Goal: Task Accomplishment & Management: Complete application form

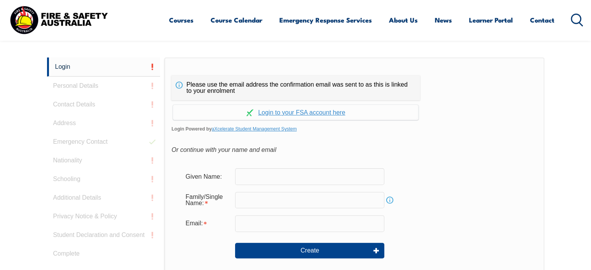
scroll to position [207, 0]
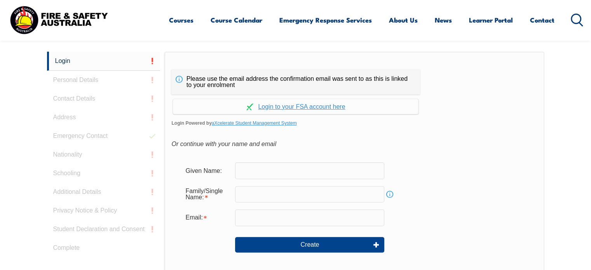
click at [322, 158] on div "Please use the email address the confirmation email was sent to as this is link…" at bounding box center [353, 215] width 379 height 326
click at [266, 172] on input "text" at bounding box center [309, 170] width 149 height 16
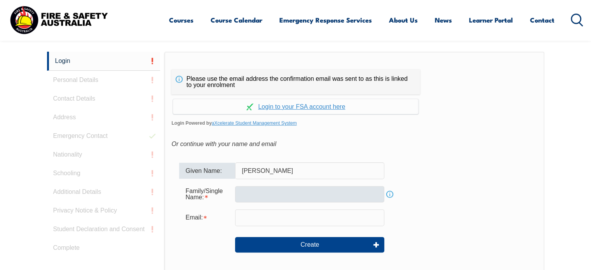
type input "[PERSON_NAME]"
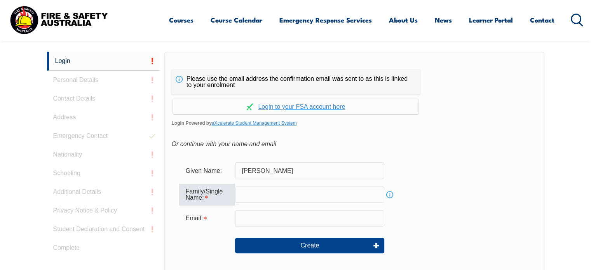
click at [256, 191] on input "text" at bounding box center [309, 194] width 149 height 16
type input "[PERSON_NAME]"
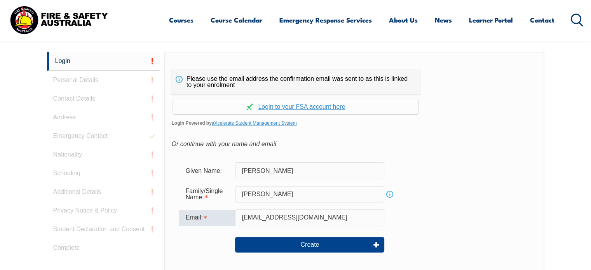
type input "[EMAIL_ADDRESS][DOMAIN_NAME]"
drag, startPoint x: 327, startPoint y: 254, endPoint x: 329, endPoint y: 229, distance: 24.5
click at [329, 231] on div "Create" at bounding box center [354, 245] width 350 height 28
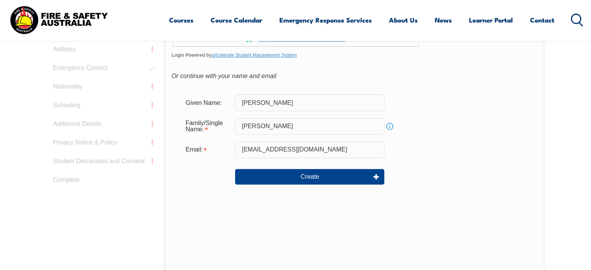
scroll to position [275, 0]
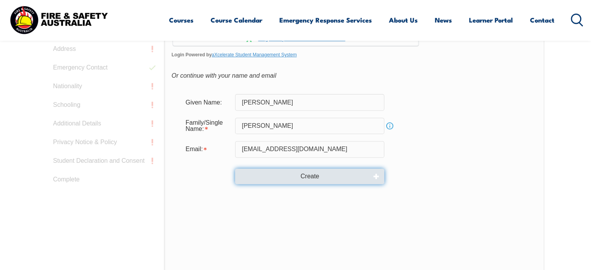
click at [299, 175] on button "Create" at bounding box center [309, 176] width 149 height 16
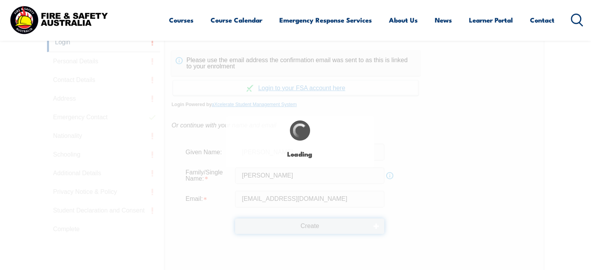
scroll to position [216, 0]
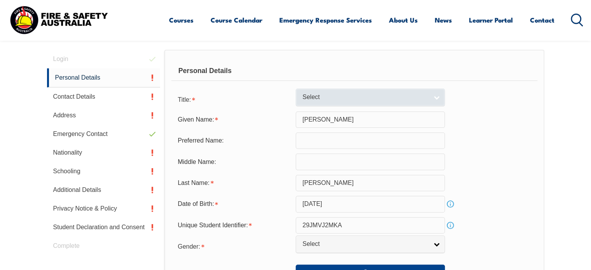
scroll to position [225, 0]
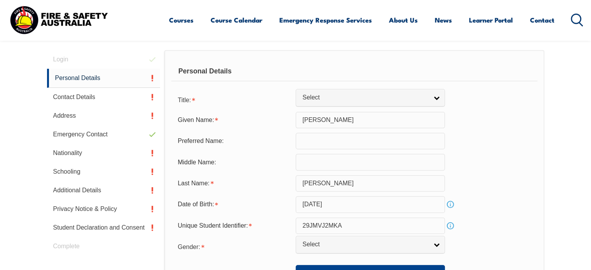
click at [306, 138] on input "text" at bounding box center [369, 141] width 149 height 16
click at [290, 155] on div "Middle Name:" at bounding box center [233, 162] width 124 height 15
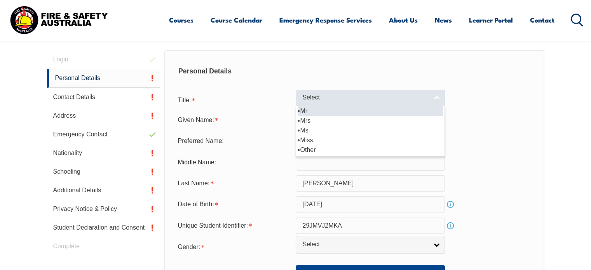
click at [325, 104] on link "Select" at bounding box center [369, 97] width 149 height 17
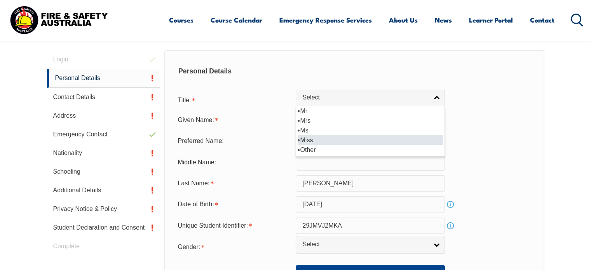
click at [311, 137] on li "Miss" at bounding box center [369, 140] width 145 height 10
select select "Miss"
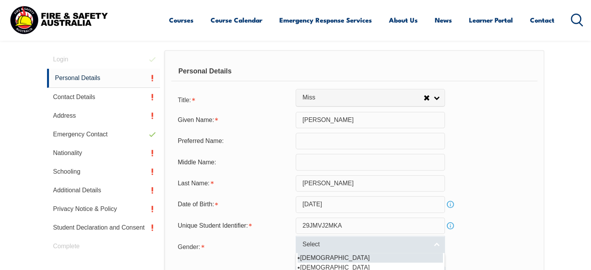
click at [346, 248] on link "Select" at bounding box center [369, 244] width 149 height 17
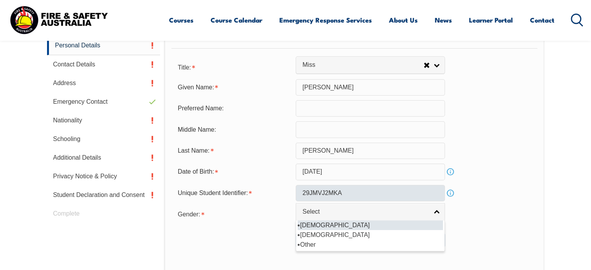
scroll to position [258, 0]
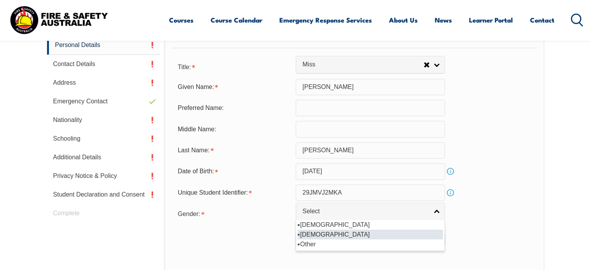
click at [325, 235] on li "[DEMOGRAPHIC_DATA]" at bounding box center [369, 234] width 145 height 10
select select "F"
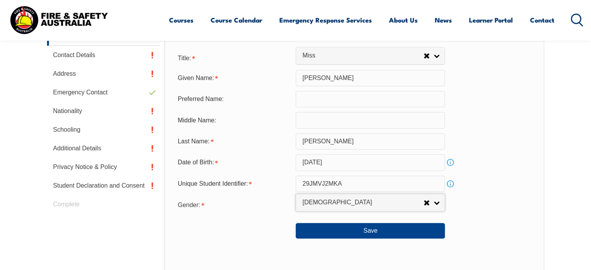
scroll to position [277, 0]
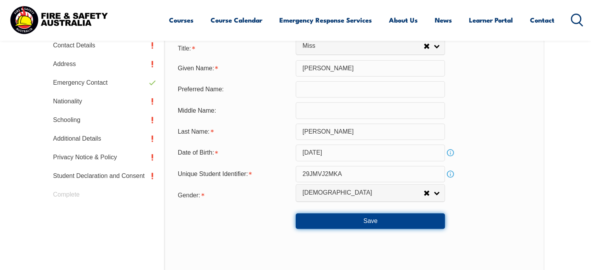
click at [323, 224] on button "Save" at bounding box center [369, 221] width 149 height 16
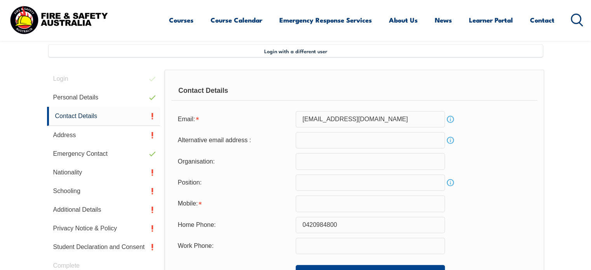
scroll to position [211, 0]
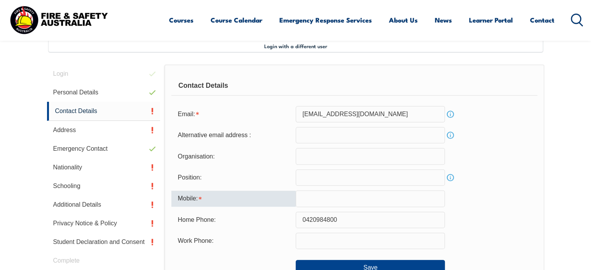
click at [311, 205] on input "text" at bounding box center [369, 198] width 149 height 16
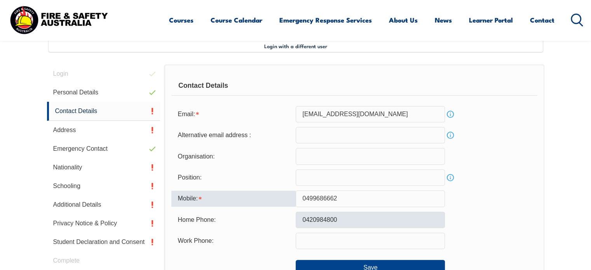
type input "0499686662"
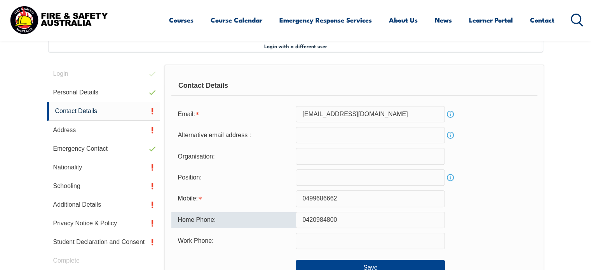
drag, startPoint x: 342, startPoint y: 217, endPoint x: 252, endPoint y: 225, distance: 90.8
click at [252, 225] on div "Home Phone: [PHONE_NUMBER]" at bounding box center [353, 220] width 365 height 16
click at [266, 261] on div at bounding box center [233, 264] width 124 height 9
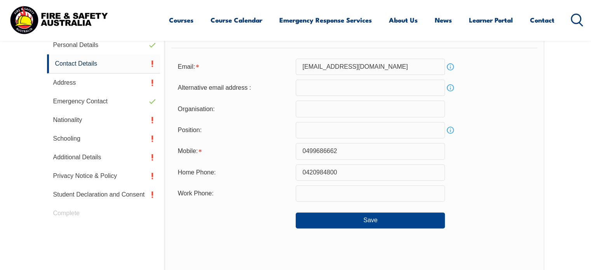
scroll to position [259, 0]
click at [323, 215] on button "Save" at bounding box center [369, 220] width 149 height 16
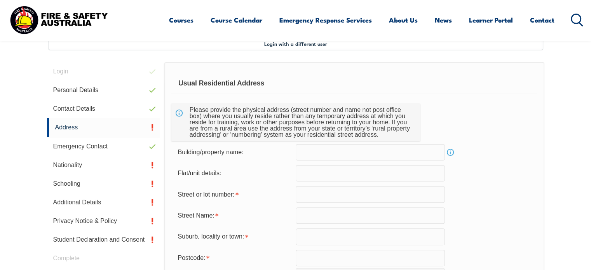
scroll to position [214, 0]
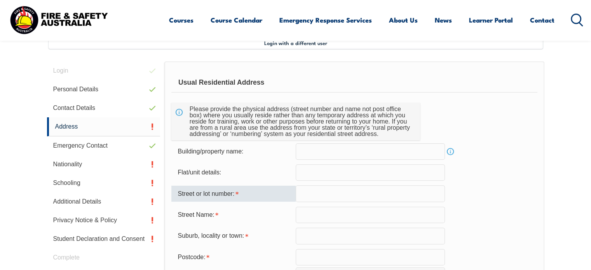
click at [318, 194] on input "text" at bounding box center [369, 193] width 149 height 16
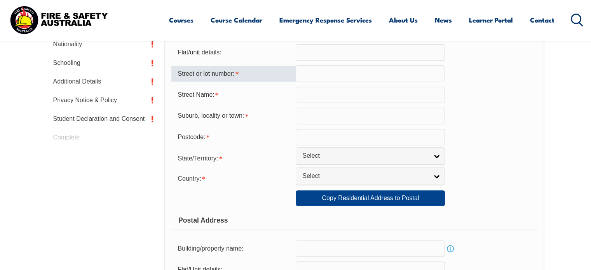
scroll to position [334, 0]
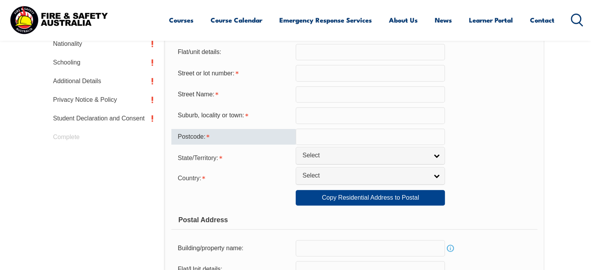
click at [320, 136] on input "text" at bounding box center [369, 137] width 149 height 16
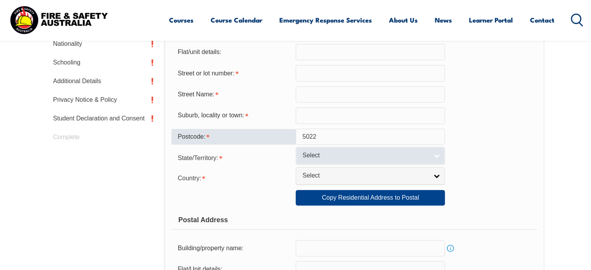
type input "5022"
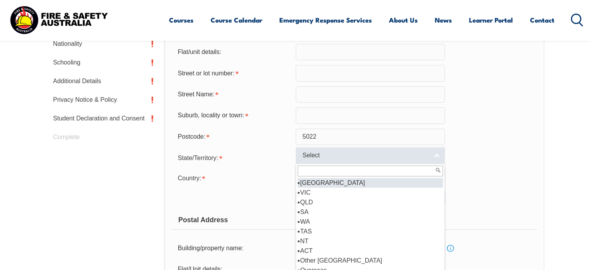
click at [316, 154] on span "Select" at bounding box center [365, 155] width 126 height 8
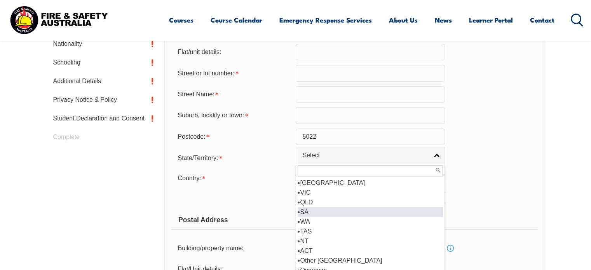
click at [310, 212] on li "SA" at bounding box center [369, 212] width 145 height 10
select select "SA"
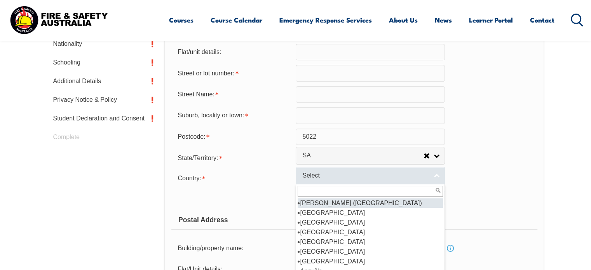
click at [314, 172] on span "Select" at bounding box center [365, 176] width 126 height 8
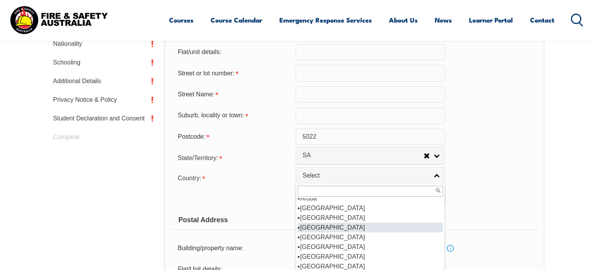
scroll to position [121, 0]
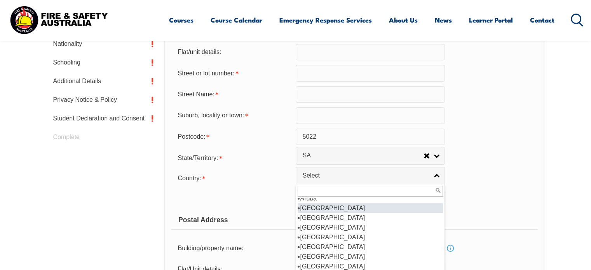
click at [323, 209] on li "[GEOGRAPHIC_DATA]" at bounding box center [369, 208] width 145 height 10
select select "1101"
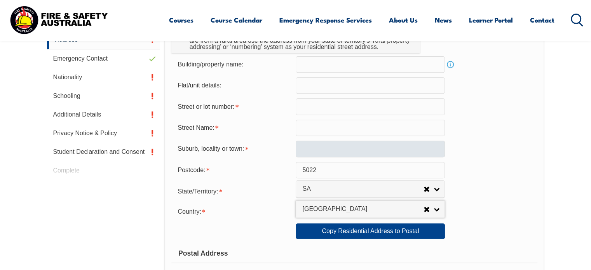
scroll to position [298, 0]
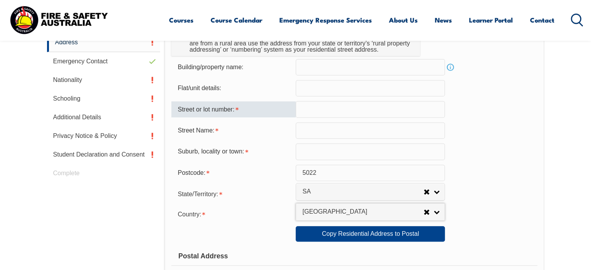
click at [318, 110] on input "text" at bounding box center [369, 109] width 149 height 16
click at [301, 107] on input "[GEOGRAPHIC_DATA]" at bounding box center [369, 109] width 149 height 16
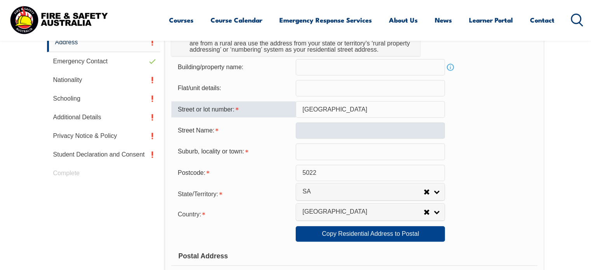
type input "[GEOGRAPHIC_DATA]"
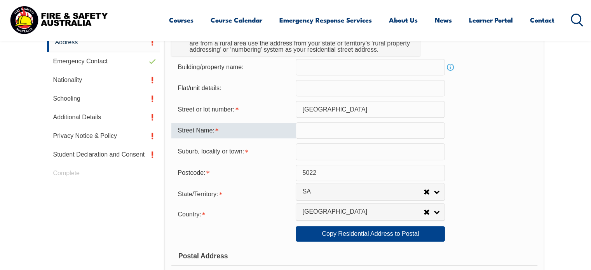
click at [358, 135] on input "text" at bounding box center [369, 130] width 149 height 16
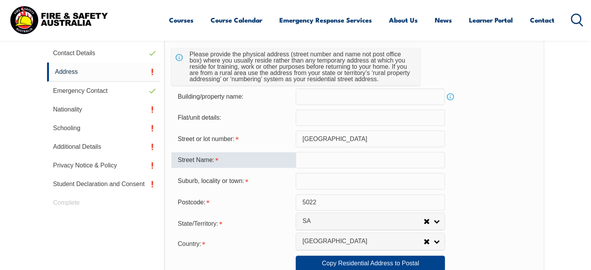
scroll to position [268, 0]
click at [321, 176] on input "text" at bounding box center [369, 181] width 149 height 16
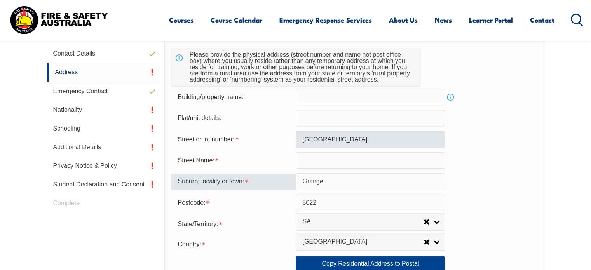
type input "Grange"
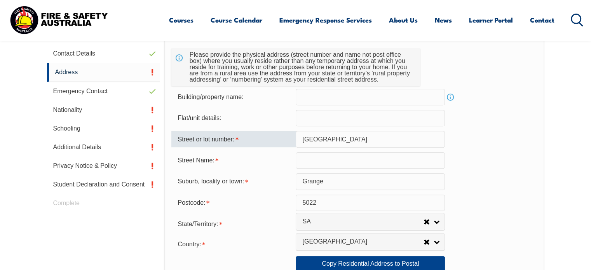
drag, startPoint x: 368, startPoint y: 139, endPoint x: 256, endPoint y: 137, distance: 111.8
click at [256, 137] on div "Street or lot number: [GEOGRAPHIC_DATA]" at bounding box center [353, 139] width 365 height 16
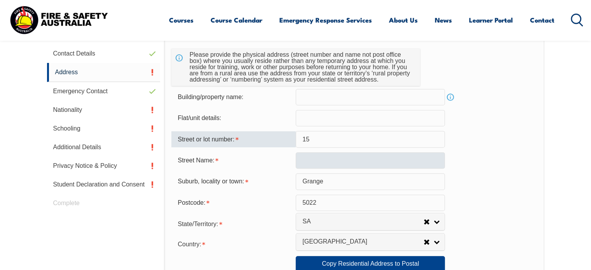
type input "15"
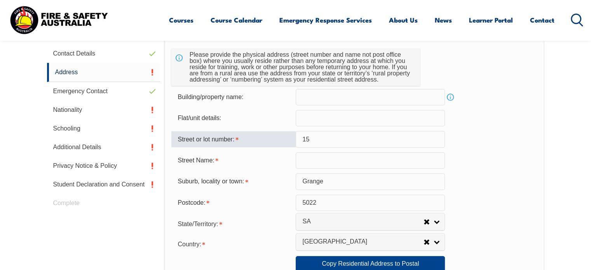
click at [322, 157] on input "text" at bounding box center [369, 160] width 149 height 16
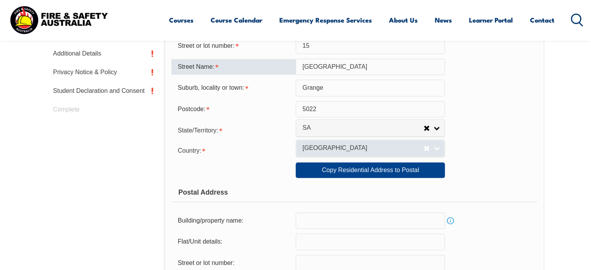
scroll to position [361, 0]
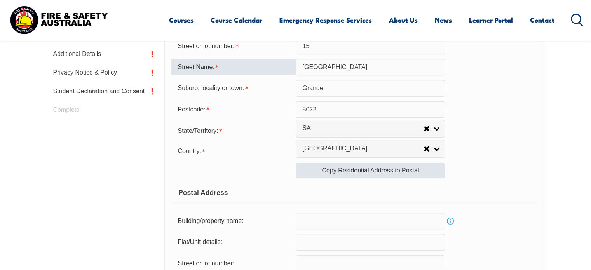
type input "[GEOGRAPHIC_DATA]"
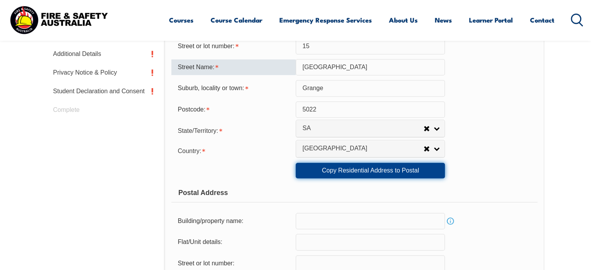
click at [334, 173] on link "Copy Residential Address to Postal" at bounding box center [369, 171] width 149 height 16
type input "15"
type input "[GEOGRAPHIC_DATA]"
type input "Grange"
select select "SA"
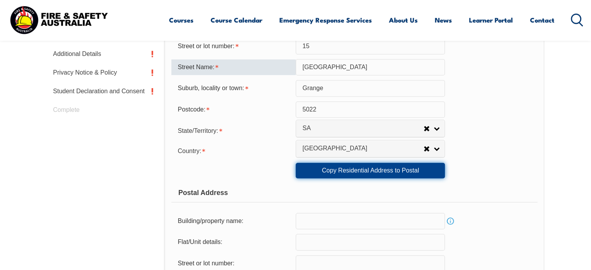
type input "5022"
select select "1101"
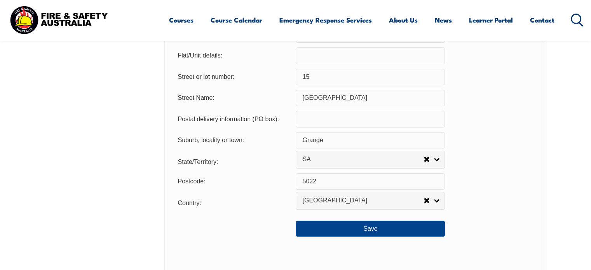
scroll to position [551, 0]
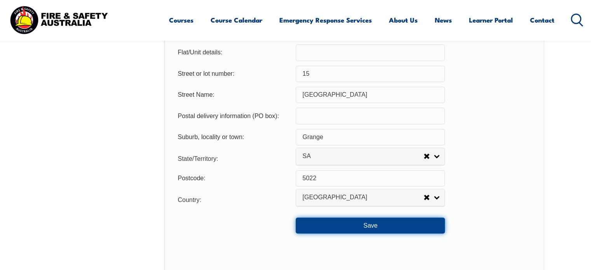
click at [340, 222] on button "Save" at bounding box center [369, 225] width 149 height 16
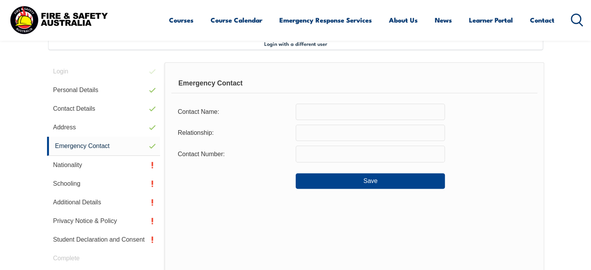
scroll to position [195, 0]
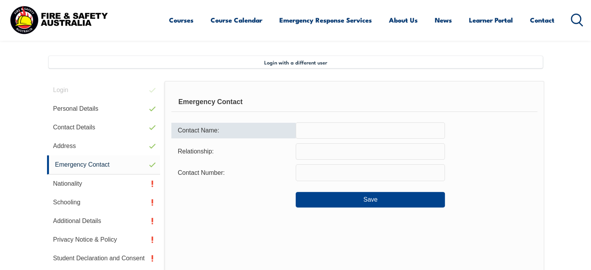
click at [332, 129] on input "text" at bounding box center [369, 130] width 149 height 16
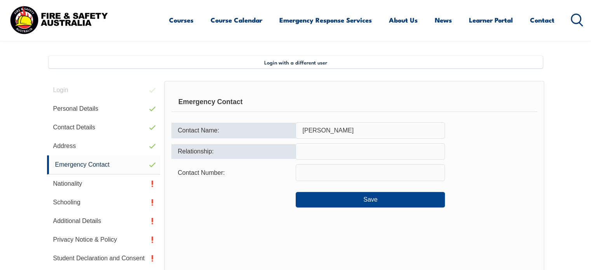
type input "[PERSON_NAME]"
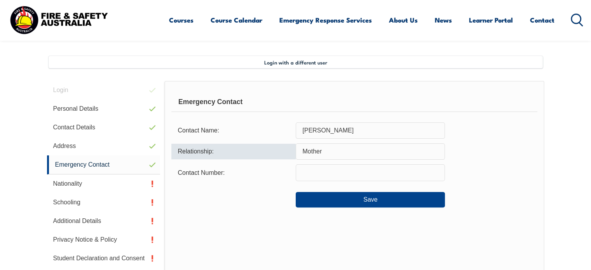
type input "Mother"
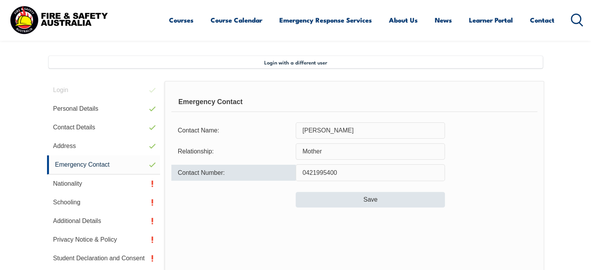
type input "0421995400"
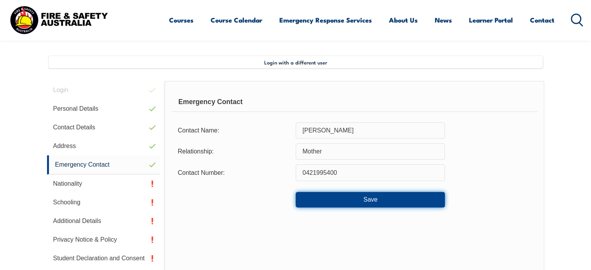
click at [317, 199] on button "Save" at bounding box center [369, 200] width 149 height 16
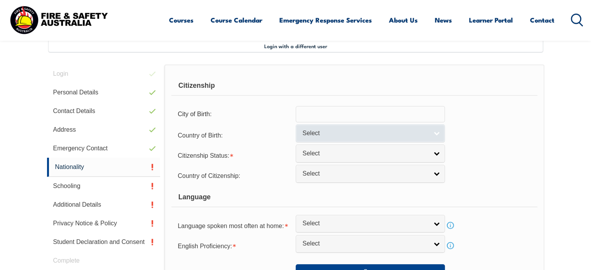
scroll to position [211, 0]
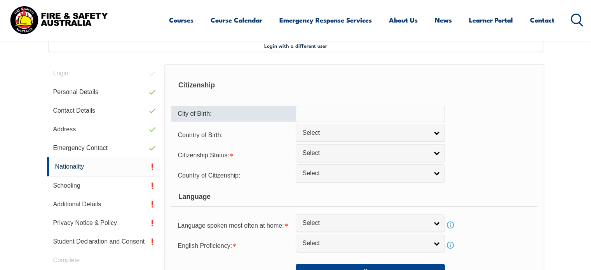
click at [330, 106] on input "text" at bounding box center [369, 114] width 149 height 16
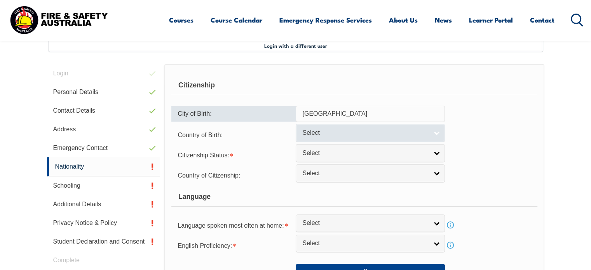
type input "[GEOGRAPHIC_DATA]"
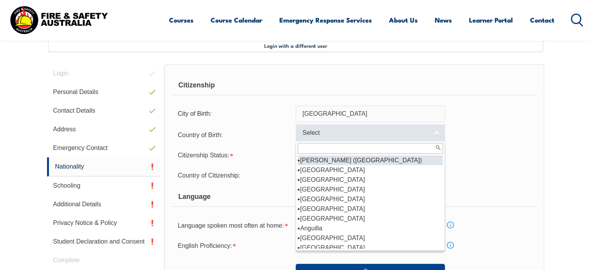
click at [307, 133] on span "Select" at bounding box center [365, 133] width 126 height 8
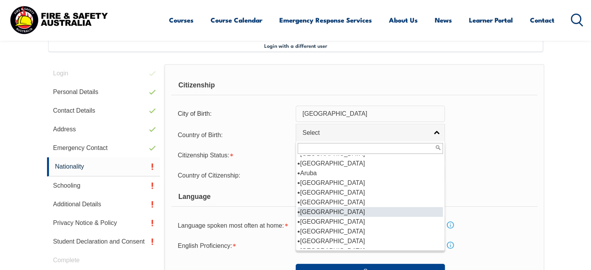
scroll to position [106, 0]
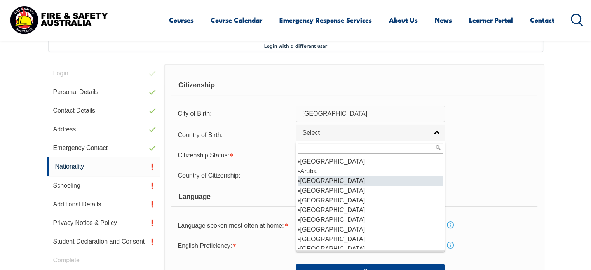
click at [319, 176] on li "[GEOGRAPHIC_DATA]" at bounding box center [369, 181] width 145 height 10
select select "1101"
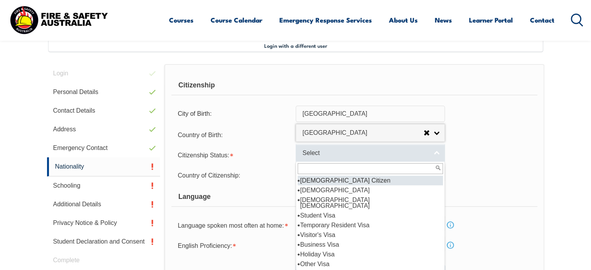
click at [321, 147] on link "Select" at bounding box center [369, 152] width 149 height 17
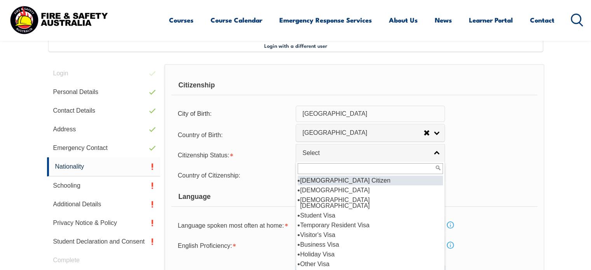
click at [313, 181] on li "[DEMOGRAPHIC_DATA] Citizen" at bounding box center [369, 180] width 145 height 10
select select "1"
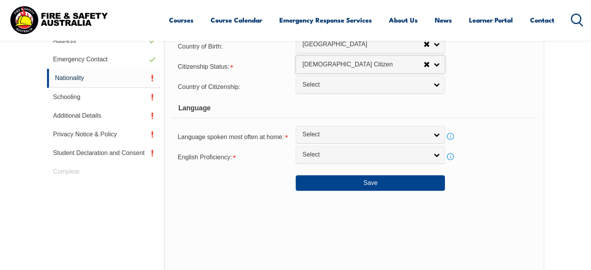
scroll to position [300, 0]
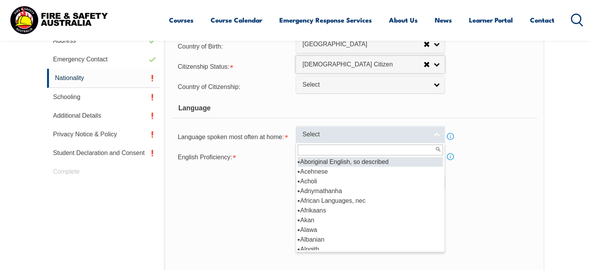
click at [309, 133] on span "Select" at bounding box center [365, 134] width 126 height 8
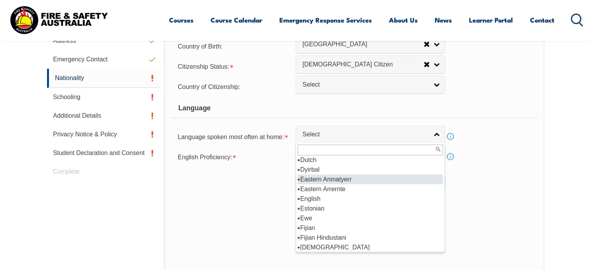
scroll to position [936, 0]
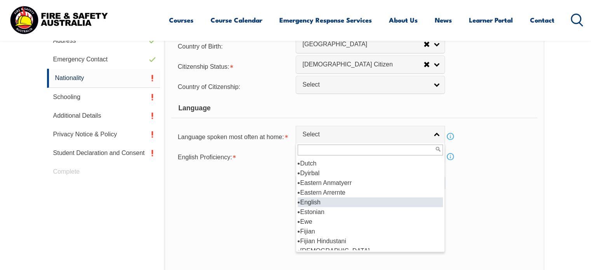
click at [318, 201] on li "English" at bounding box center [369, 202] width 145 height 10
select select "1201"
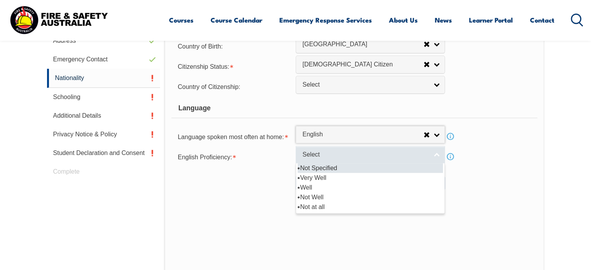
click at [315, 151] on span "Select" at bounding box center [365, 155] width 126 height 8
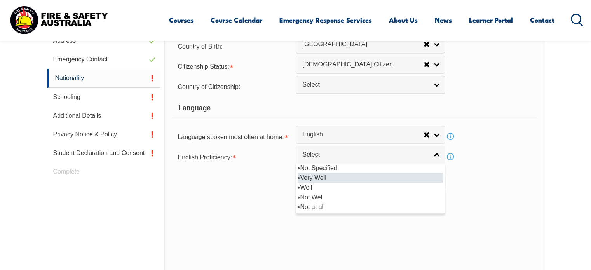
click at [318, 177] on li "Very Well" at bounding box center [369, 178] width 145 height 10
select select "1"
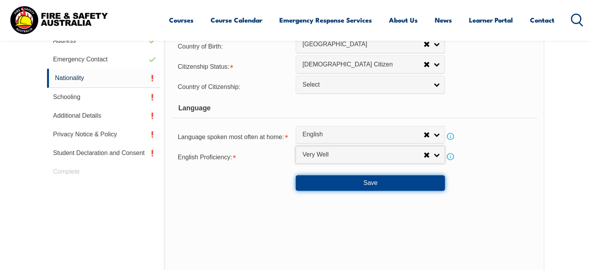
click at [331, 181] on button "Save" at bounding box center [369, 183] width 149 height 16
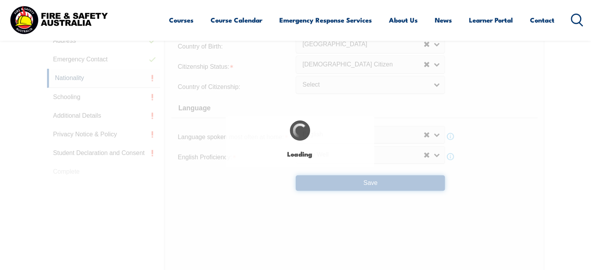
select select "false"
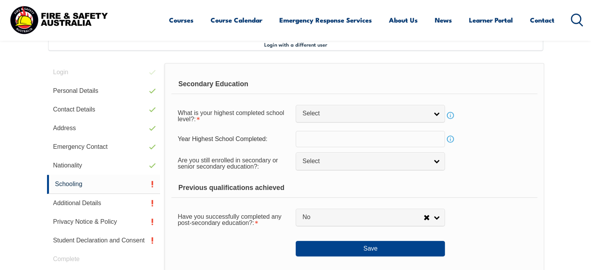
scroll to position [211, 0]
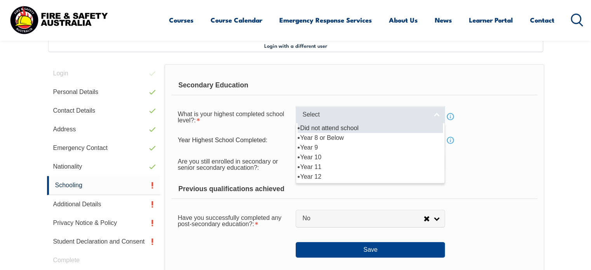
click at [309, 115] on span "Select" at bounding box center [365, 115] width 126 height 8
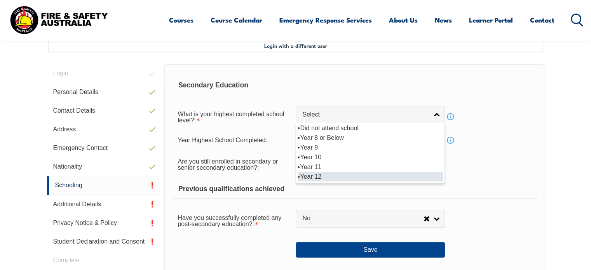
click at [309, 174] on li "Year 12" at bounding box center [369, 177] width 145 height 10
select select "12"
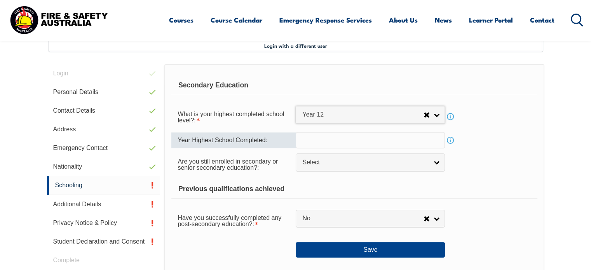
click at [307, 142] on input "text" at bounding box center [369, 140] width 149 height 16
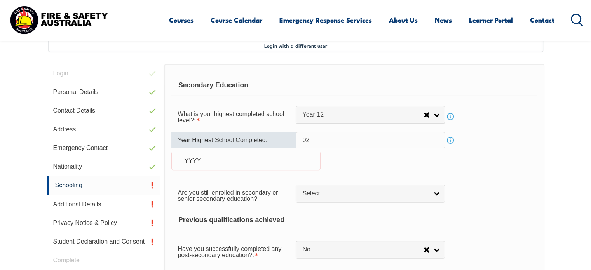
type input "0"
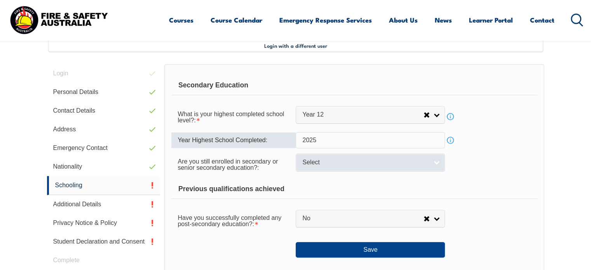
type input "2025"
click at [314, 160] on span "Select" at bounding box center [365, 162] width 126 height 8
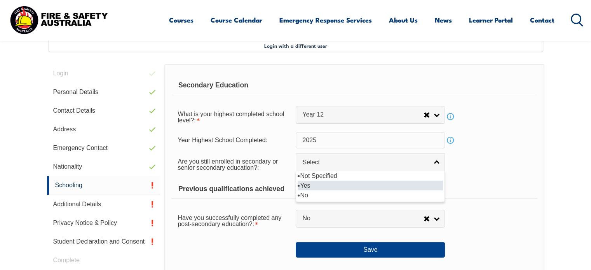
click at [313, 183] on li "Yes" at bounding box center [369, 186] width 145 height 10
select select "true"
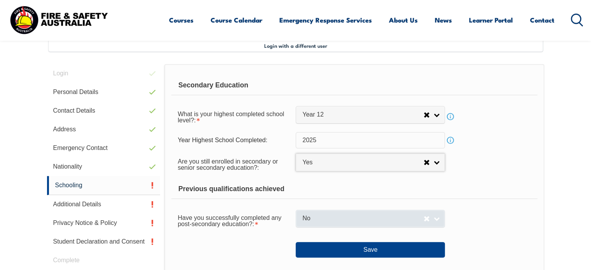
click at [332, 214] on span "No" at bounding box center [362, 218] width 121 height 8
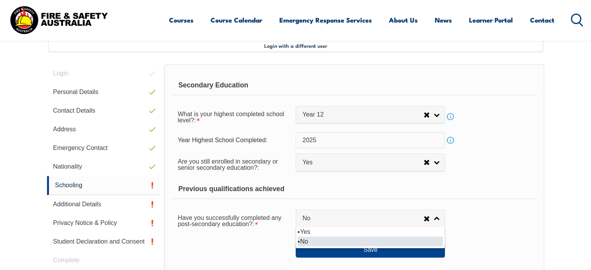
click at [309, 239] on li "No" at bounding box center [369, 241] width 145 height 10
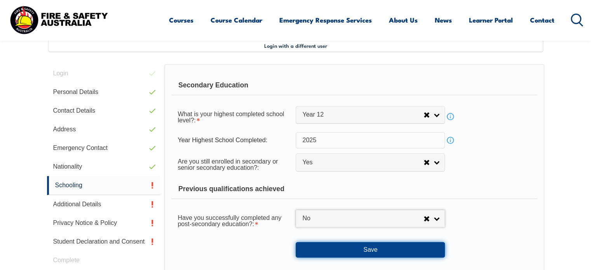
click at [304, 248] on button "Save" at bounding box center [369, 250] width 149 height 16
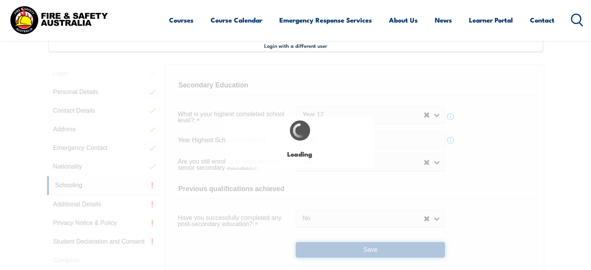
select select
select select "true"
select select "false"
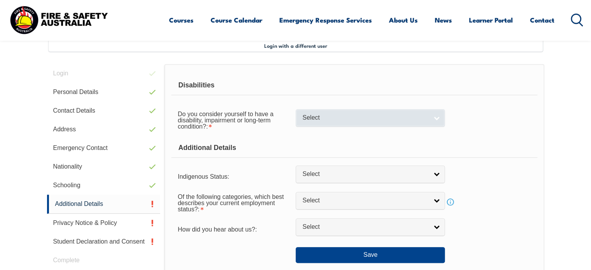
drag, startPoint x: 342, startPoint y: 104, endPoint x: 315, endPoint y: 120, distance: 31.0
click at [315, 120] on form "Disabilities Do you consider yourself to have a disability, impairment or long-…" at bounding box center [353, 169] width 365 height 187
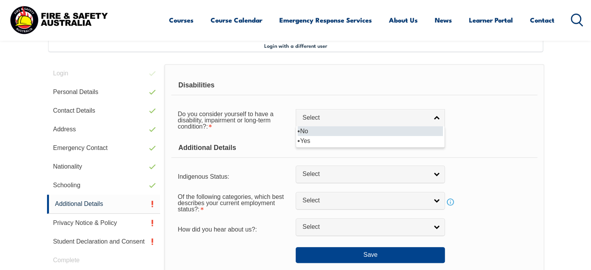
drag, startPoint x: 315, startPoint y: 120, endPoint x: 317, endPoint y: 130, distance: 9.8
click at [317, 127] on div "Select No Yes" at bounding box center [369, 117] width 149 height 17
select select "false"
click at [317, 130] on div "Do you consider yourself to have a disability, impairment or long-term conditio…" at bounding box center [353, 120] width 365 height 28
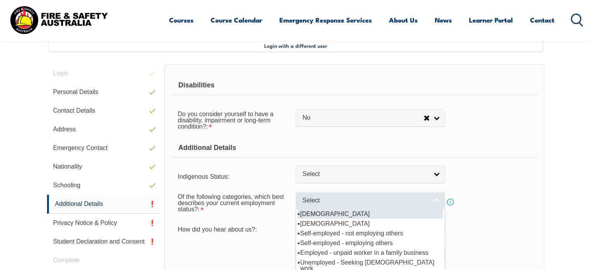
click at [333, 206] on link "Select" at bounding box center [369, 200] width 149 height 17
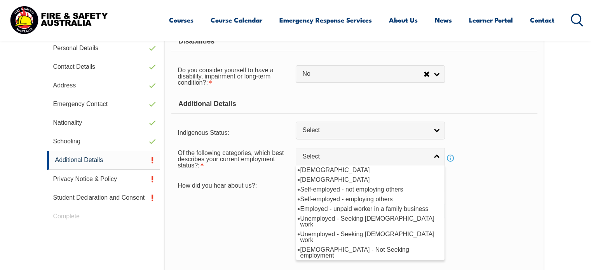
scroll to position [256, 0]
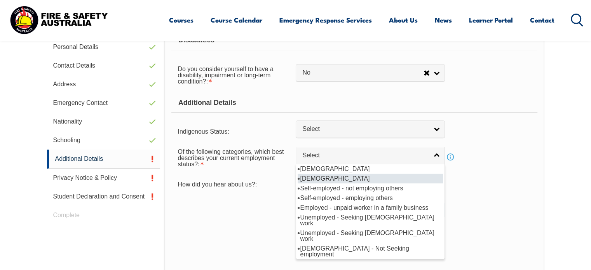
click at [365, 174] on li "[DEMOGRAPHIC_DATA]" at bounding box center [369, 179] width 145 height 10
select select "2"
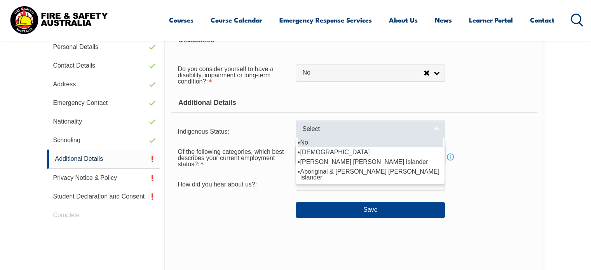
click at [331, 136] on link "Select" at bounding box center [369, 128] width 149 height 17
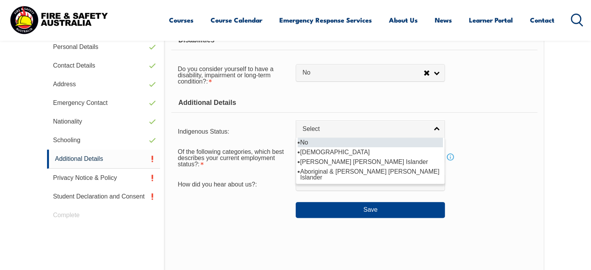
click at [317, 139] on li "No" at bounding box center [369, 142] width 145 height 10
select select "4"
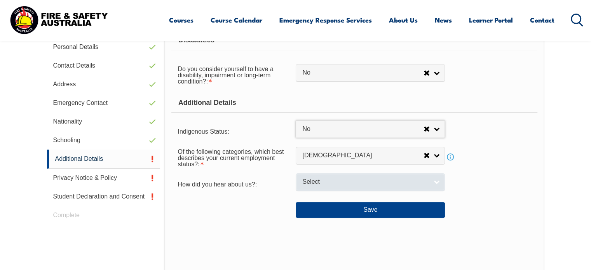
click at [302, 179] on span "Select" at bounding box center [365, 182] width 126 height 8
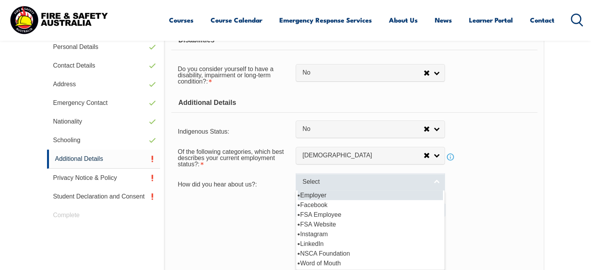
scroll to position [266, 0]
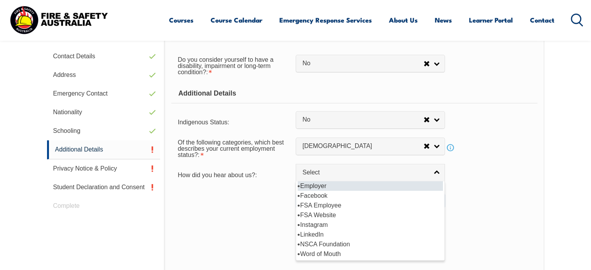
click at [304, 185] on li "Employer" at bounding box center [369, 186] width 145 height 10
select select "8019"
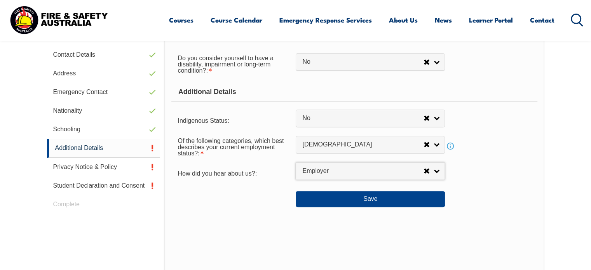
scroll to position [267, 0]
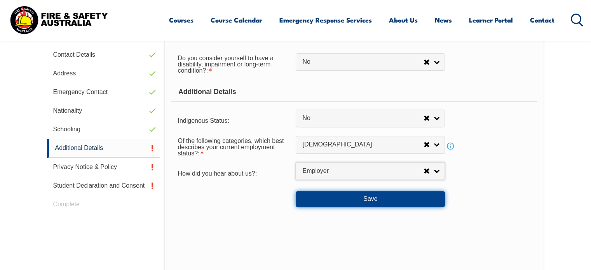
click at [318, 196] on button "Save" at bounding box center [369, 199] width 149 height 16
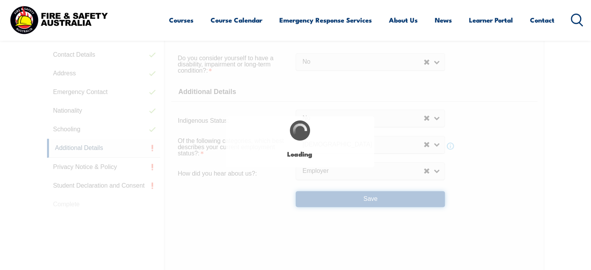
select select "false"
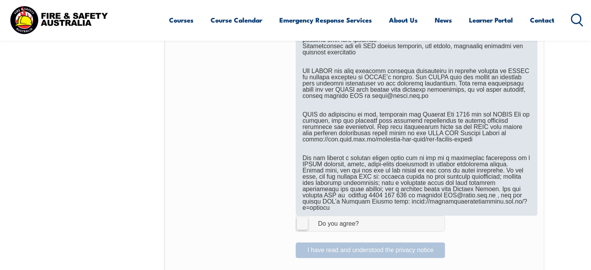
scroll to position [453, 0]
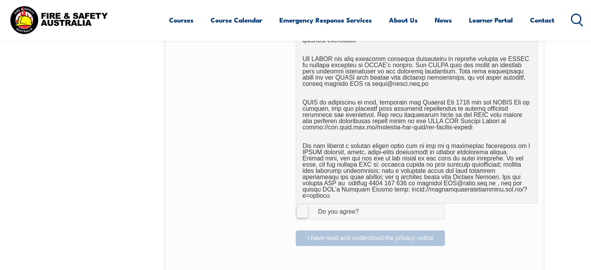
click at [304, 205] on label "I Agree Do you agree?" at bounding box center [369, 211] width 149 height 16
click at [365, 205] on input "I Agree Do you agree?" at bounding box center [371, 211] width 13 height 15
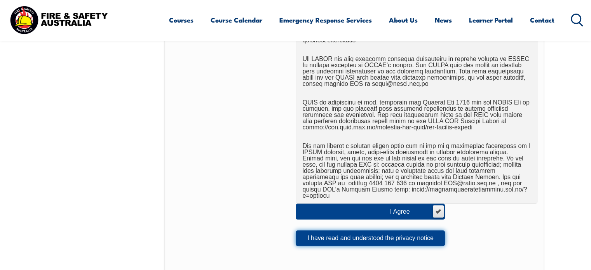
click at [313, 231] on button "I have read and understood the privacy notice" at bounding box center [369, 238] width 149 height 16
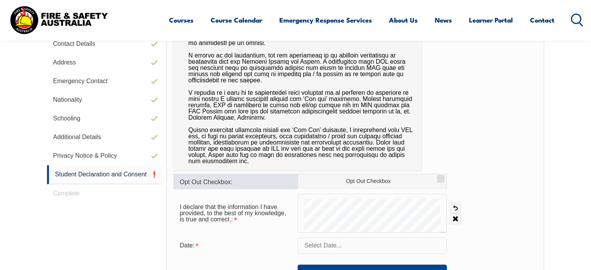
scroll to position [284, 0]
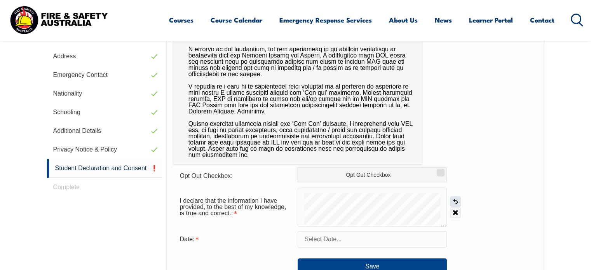
click at [456, 200] on link "Undo" at bounding box center [455, 201] width 11 height 11
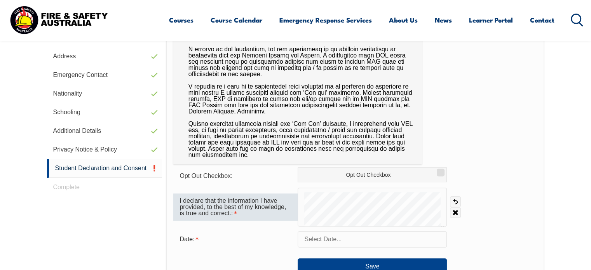
click at [253, 201] on div "I declare that the information I have provided, to the best of my knowledge, is…" at bounding box center [235, 206] width 124 height 27
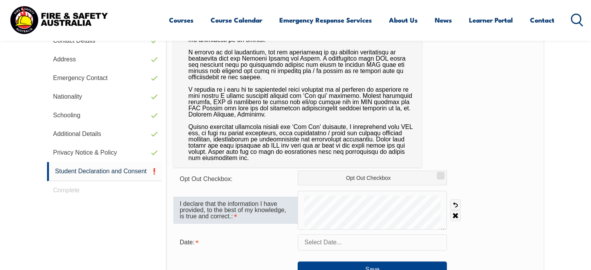
scroll to position [280, 0]
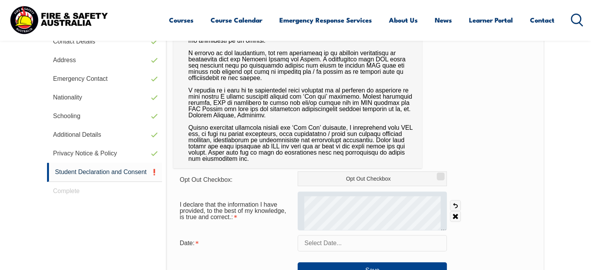
click at [314, 214] on div at bounding box center [371, 210] width 149 height 39
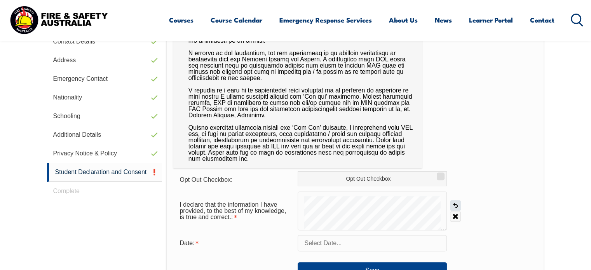
click at [451, 200] on link "Undo" at bounding box center [455, 205] width 11 height 11
click at [388, 175] on form "Opt Out Checkbox: Opt Out Checkbox I declare that the information I have provid…" at bounding box center [354, 224] width 363 height 107
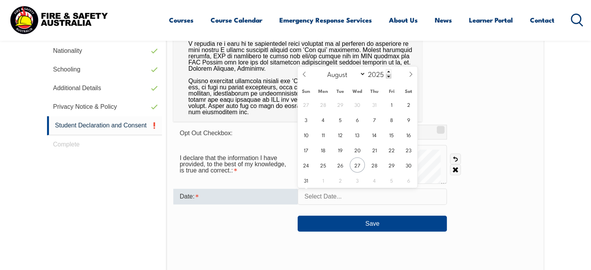
click at [308, 197] on input "text" at bounding box center [371, 196] width 149 height 16
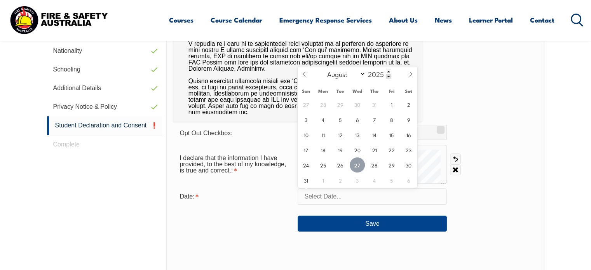
click at [354, 165] on span "27" at bounding box center [356, 164] width 15 height 15
type input "[DATE]"
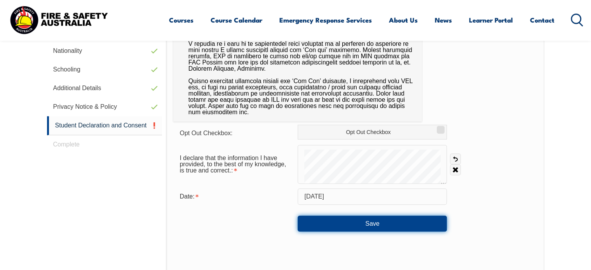
click at [340, 225] on button "Save" at bounding box center [371, 223] width 149 height 16
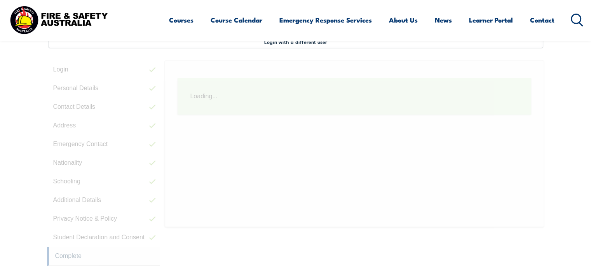
scroll to position [211, 0]
